Goal: Task Accomplishment & Management: Use online tool/utility

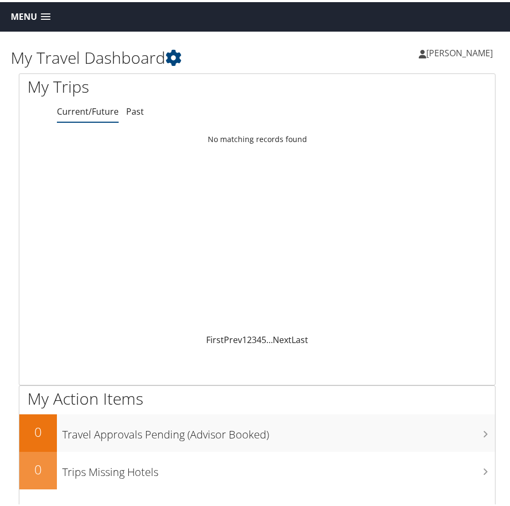
click at [48, 18] on span at bounding box center [46, 15] width 10 height 8
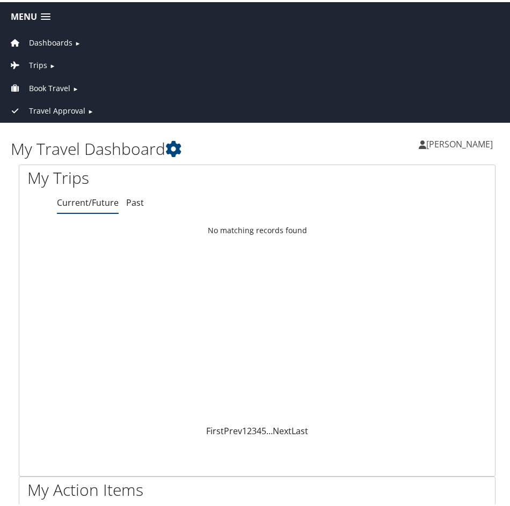
click at [74, 86] on span "►" at bounding box center [75, 87] width 6 height 8
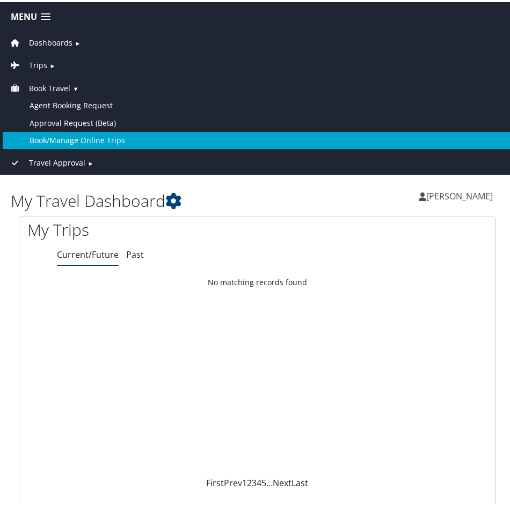
click at [78, 136] on link "Book/Manage Online Trips" at bounding box center [257, 138] width 509 height 17
